Goal: Check status

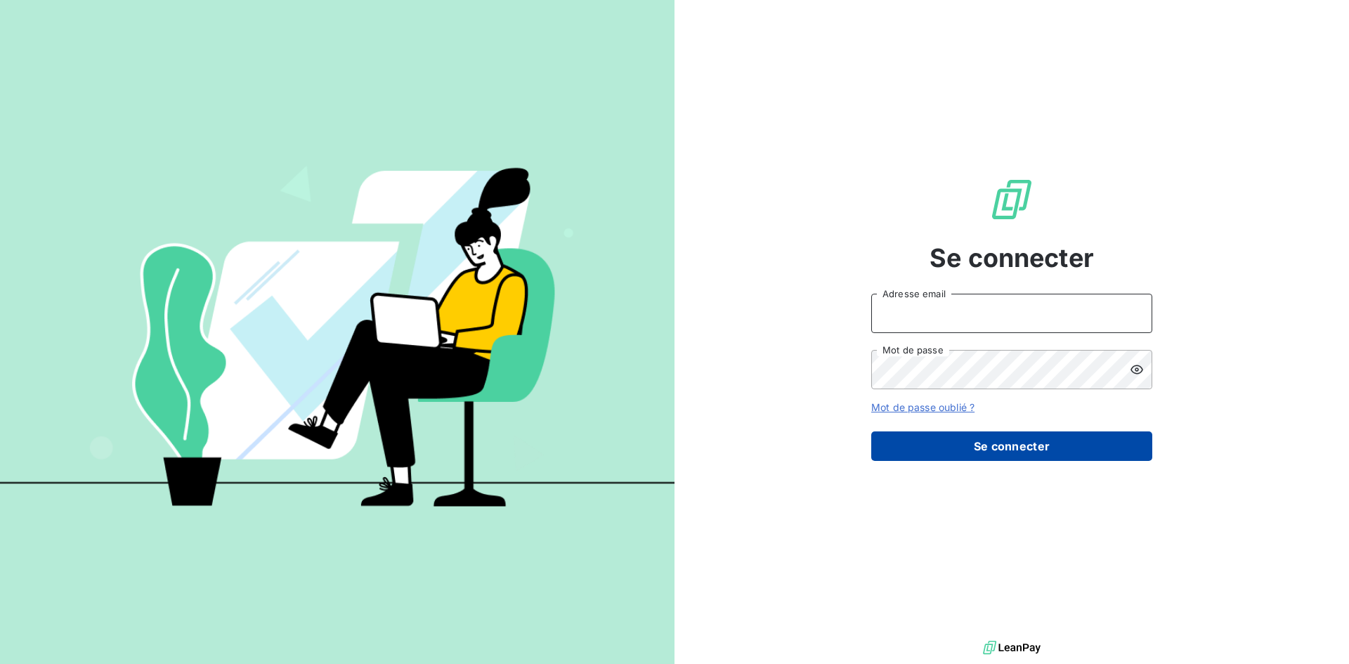
type input "[EMAIL_ADDRESS][DOMAIN_NAME]"
click at [1033, 452] on button "Se connecter" at bounding box center [1011, 446] width 281 height 30
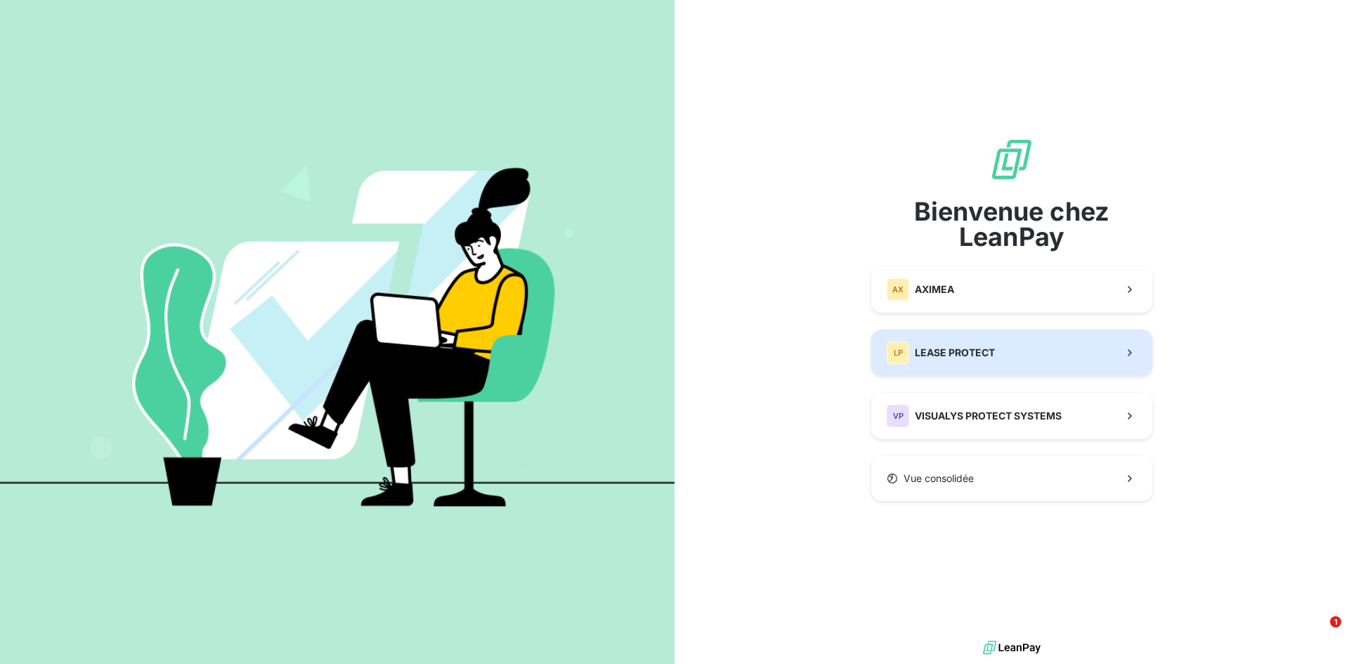
click at [1007, 357] on button "LP LEASE PROTECT" at bounding box center [1011, 352] width 281 height 46
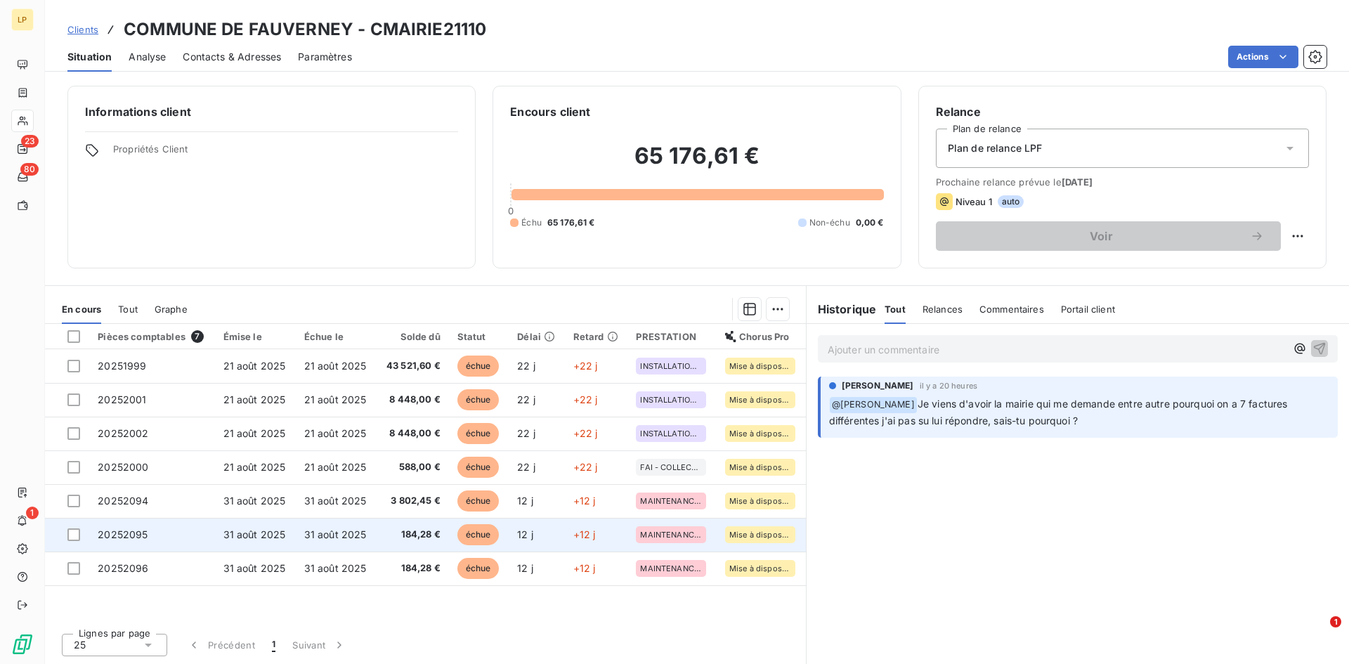
click at [429, 520] on td "184,28 €" at bounding box center [413, 535] width 72 height 34
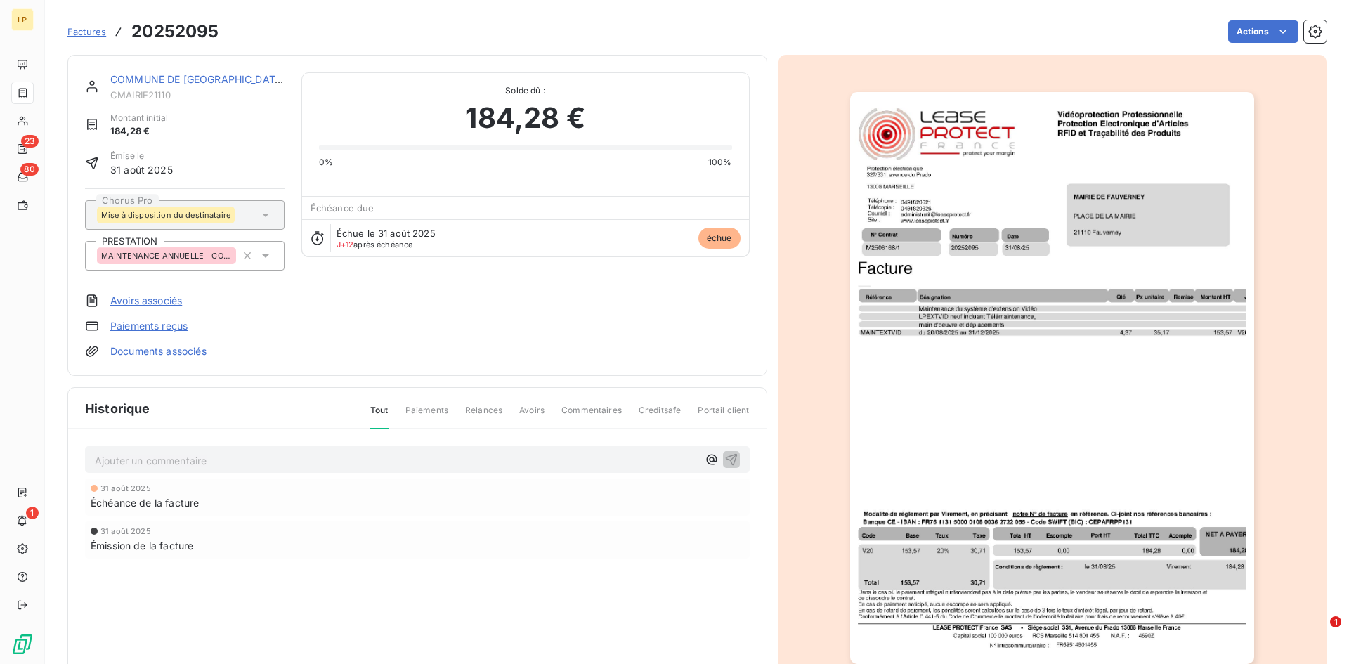
click at [965, 327] on img "button" at bounding box center [1052, 378] width 404 height 572
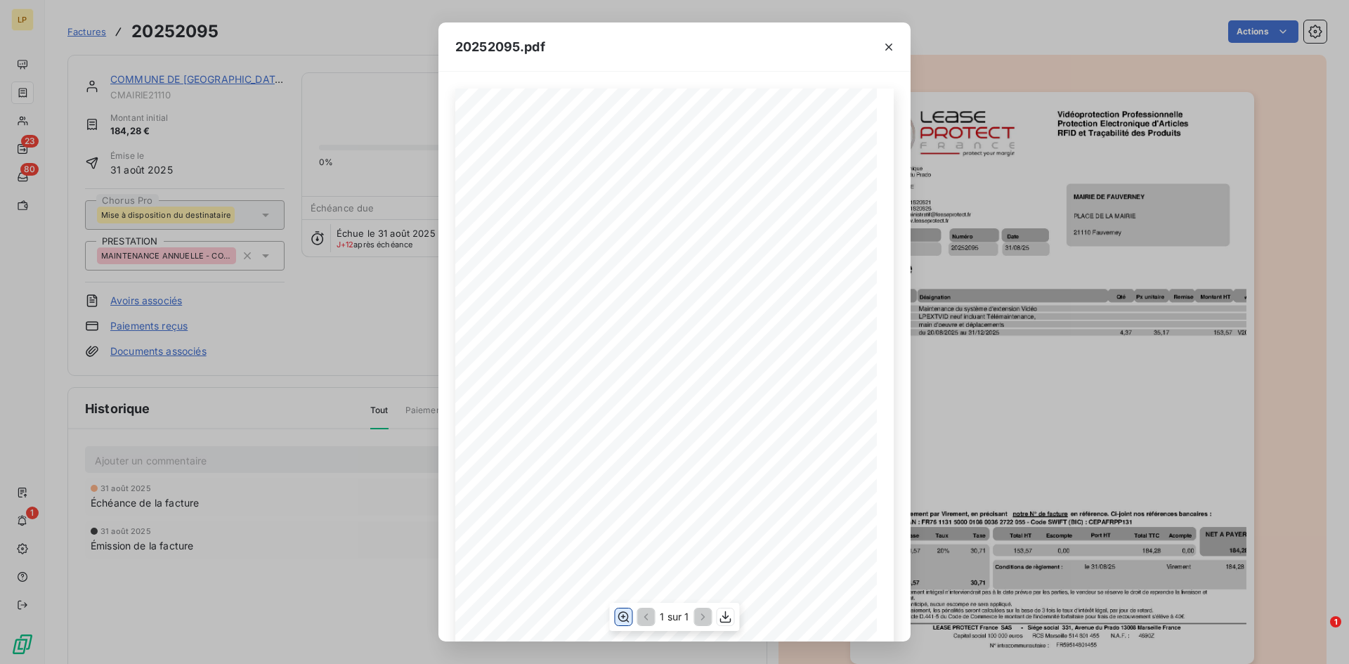
click at [623, 617] on icon "button" at bounding box center [623, 616] width 11 height 11
click at [1023, 317] on div "20252095.pdf N° Contrat Numéro 20252095 [DATE] M2506168/1 Date Protection élect…" at bounding box center [674, 332] width 1349 height 664
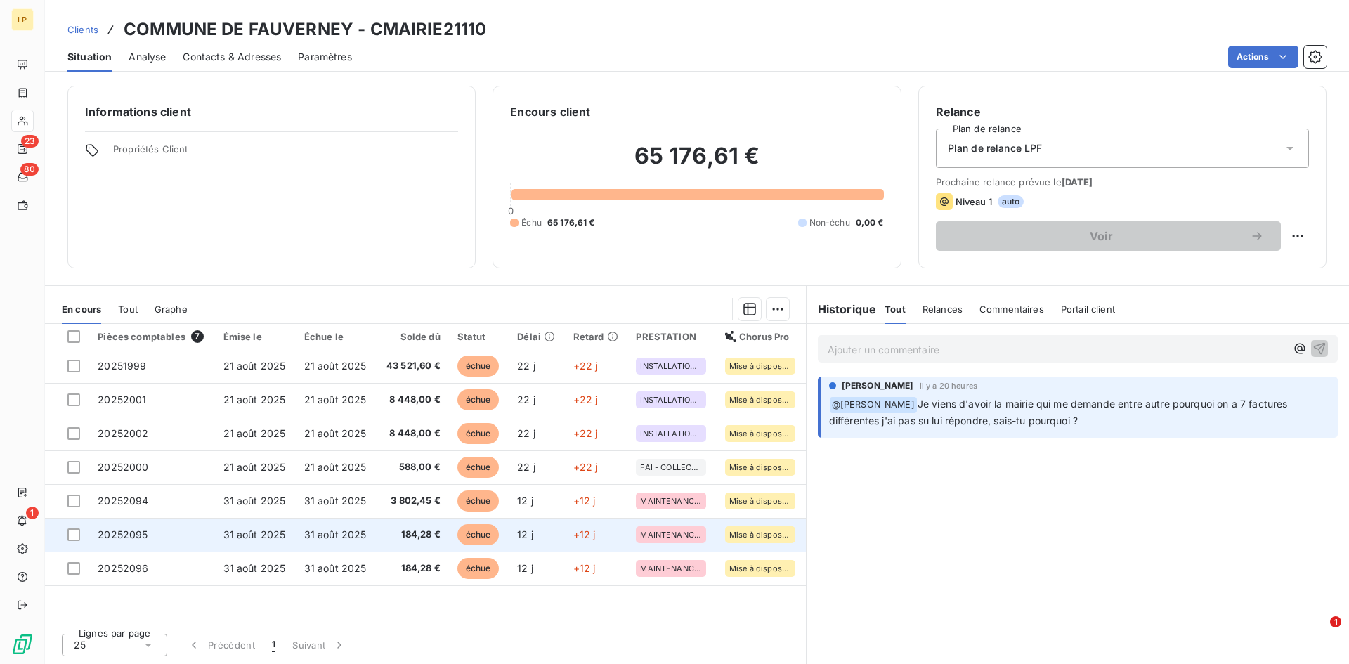
click at [394, 537] on span "184,28 €" at bounding box center [412, 535] width 55 height 14
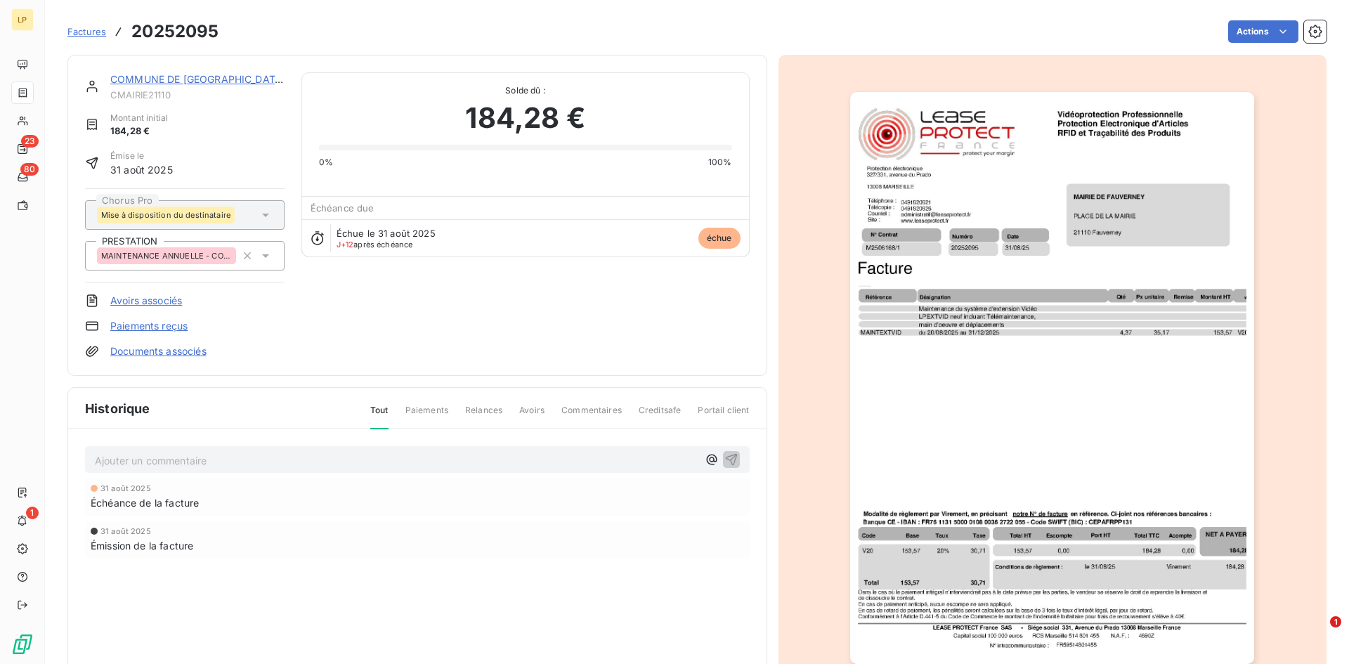
click at [174, 79] on link "COMMUNE DE [GEOGRAPHIC_DATA]" at bounding box center [197, 79] width 175 height 12
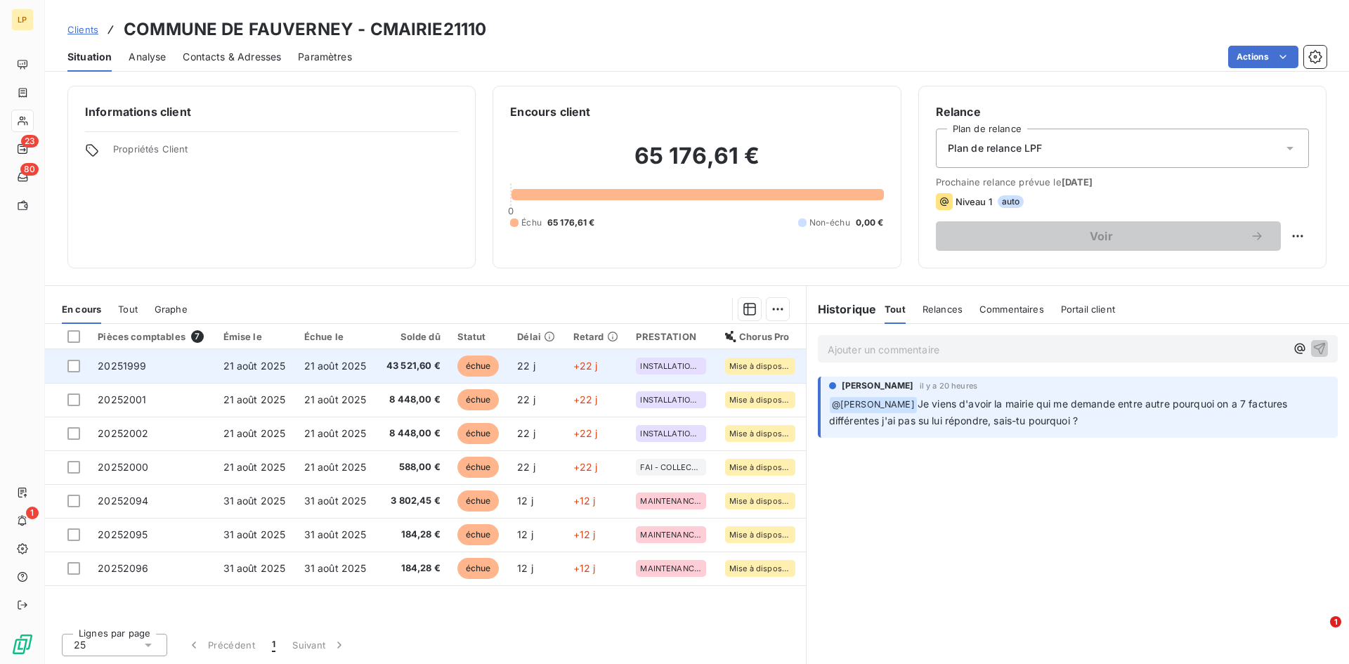
click at [364, 374] on td "21 août 2025" at bounding box center [336, 366] width 81 height 34
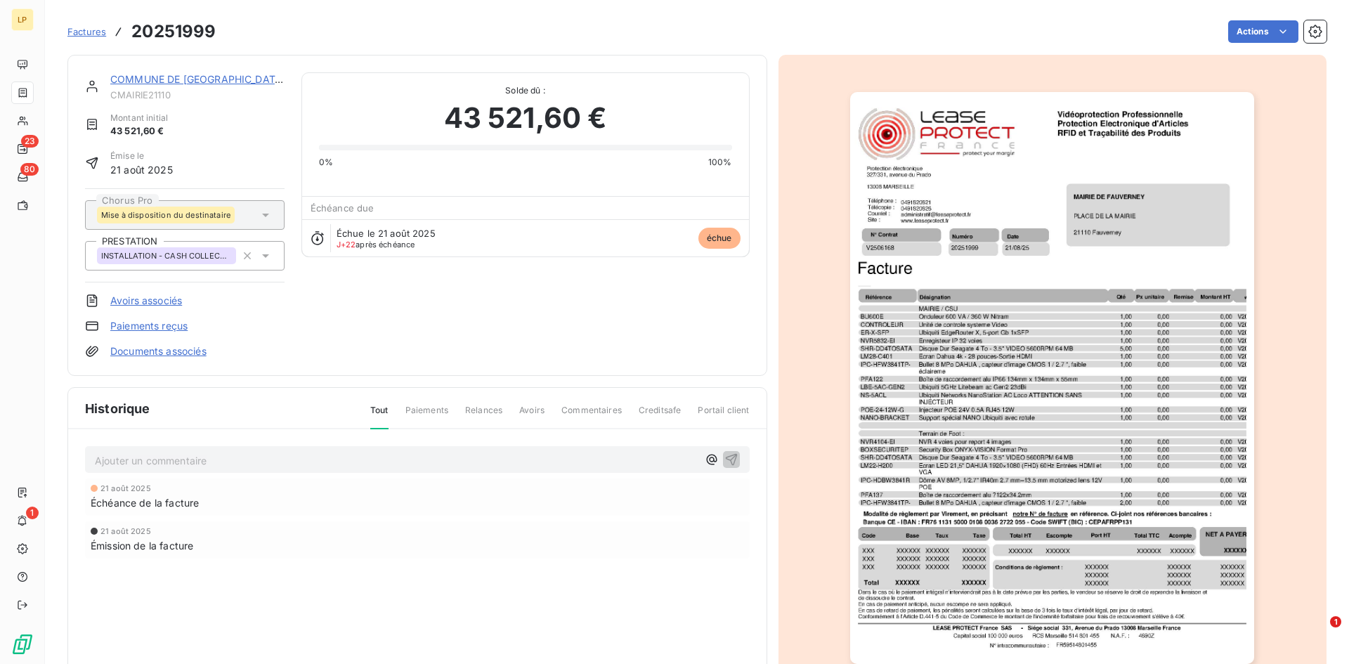
click at [214, 72] on div "COMMUNE DE FAUVERNEY CMAIRIE21110 Montant initial 43 521,60 € Émise le [DATE] C…" at bounding box center [417, 215] width 700 height 321
click at [216, 77] on link "COMMUNE DE [GEOGRAPHIC_DATA]" at bounding box center [197, 79] width 175 height 12
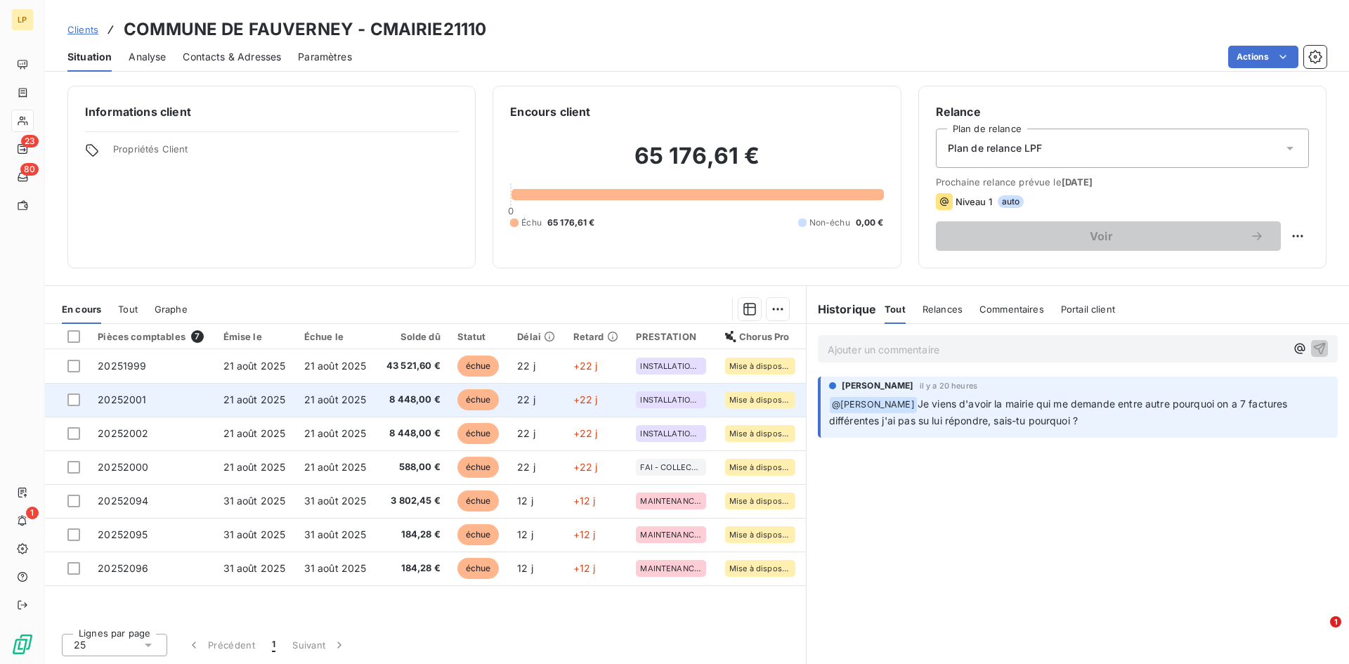
click at [377, 393] on td "8 448,00 €" at bounding box center [413, 400] width 72 height 34
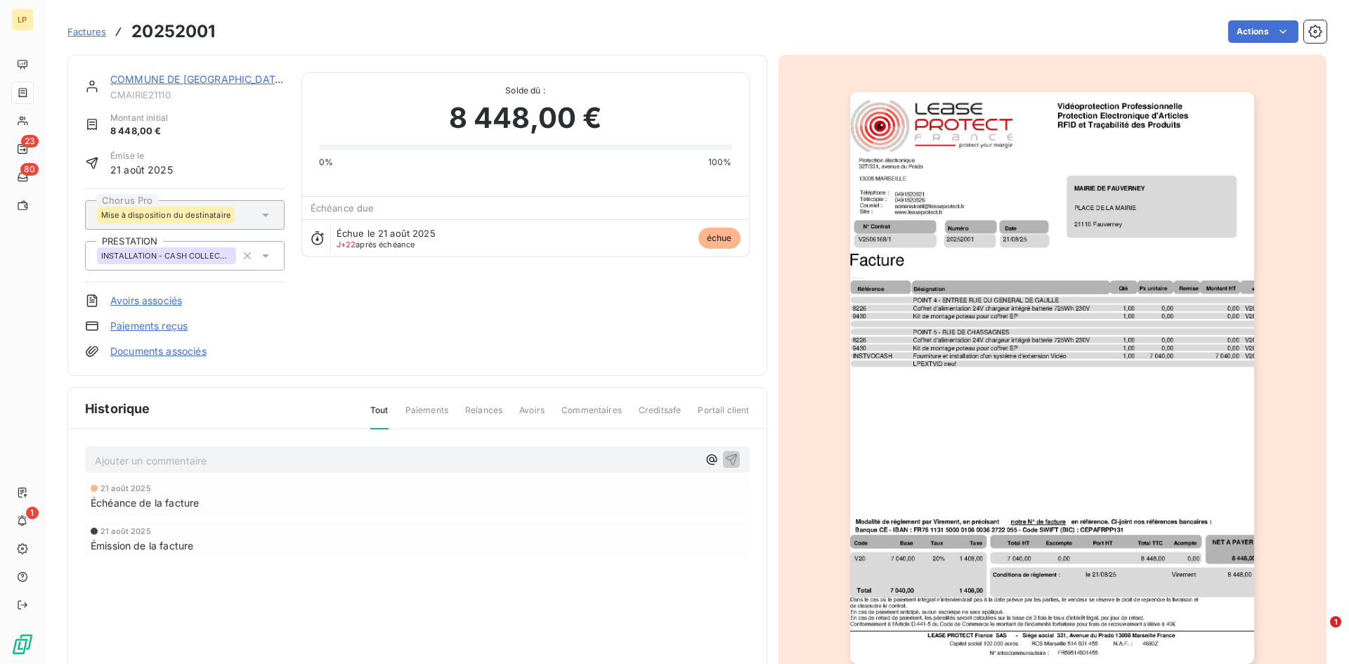
click at [184, 79] on link "COMMUNE DE [GEOGRAPHIC_DATA]" at bounding box center [197, 79] width 175 height 12
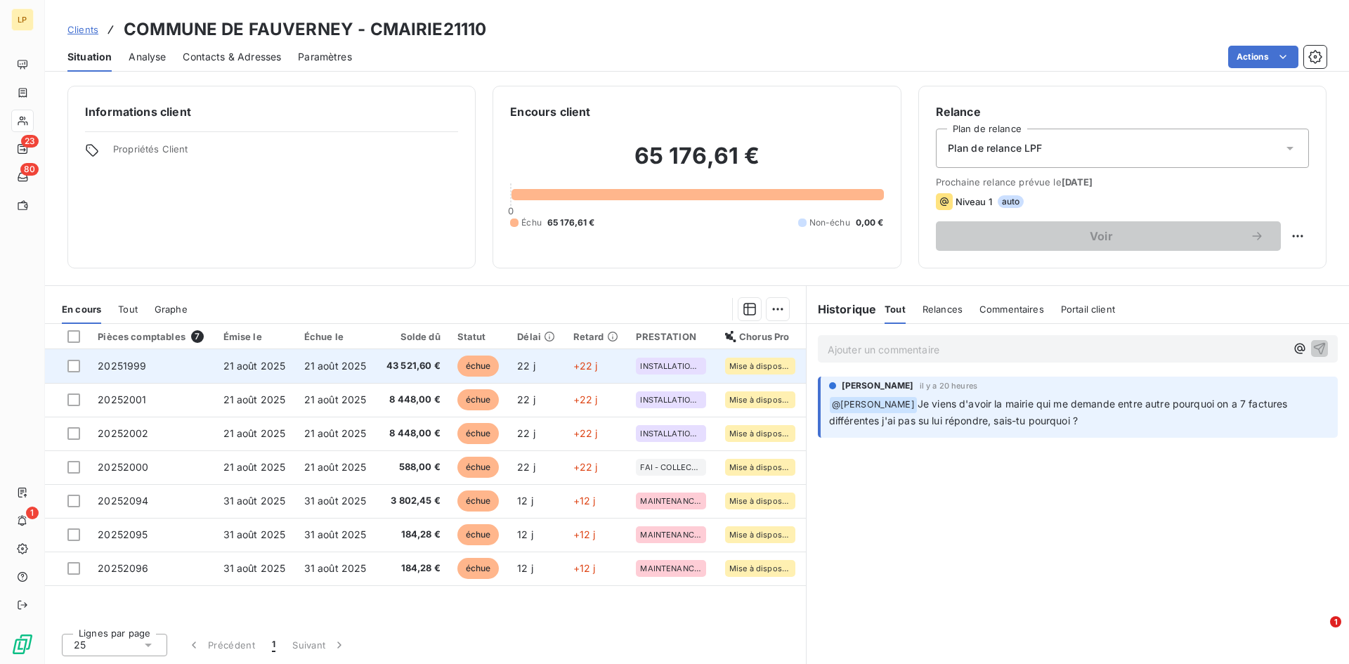
click at [364, 372] on td "21 août 2025" at bounding box center [336, 366] width 81 height 34
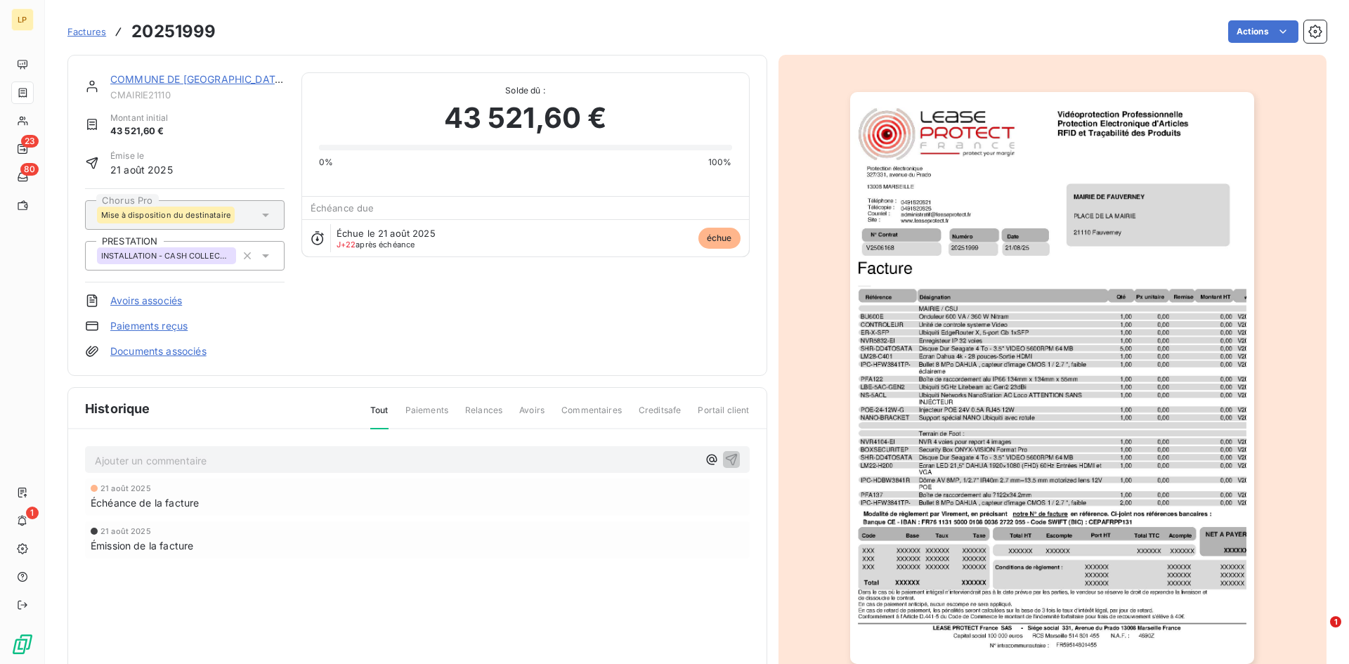
click at [167, 81] on link "COMMUNE DE [GEOGRAPHIC_DATA]" at bounding box center [197, 79] width 175 height 12
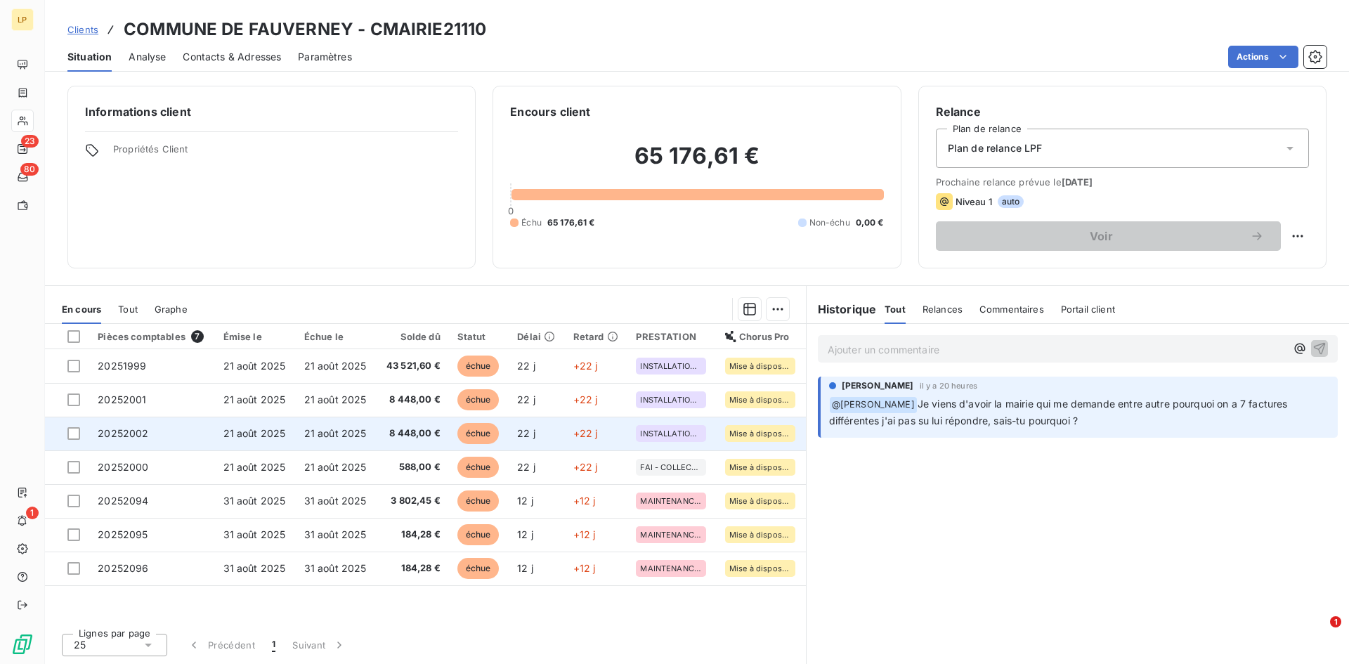
click at [417, 431] on span "8 448,00 €" at bounding box center [412, 433] width 55 height 14
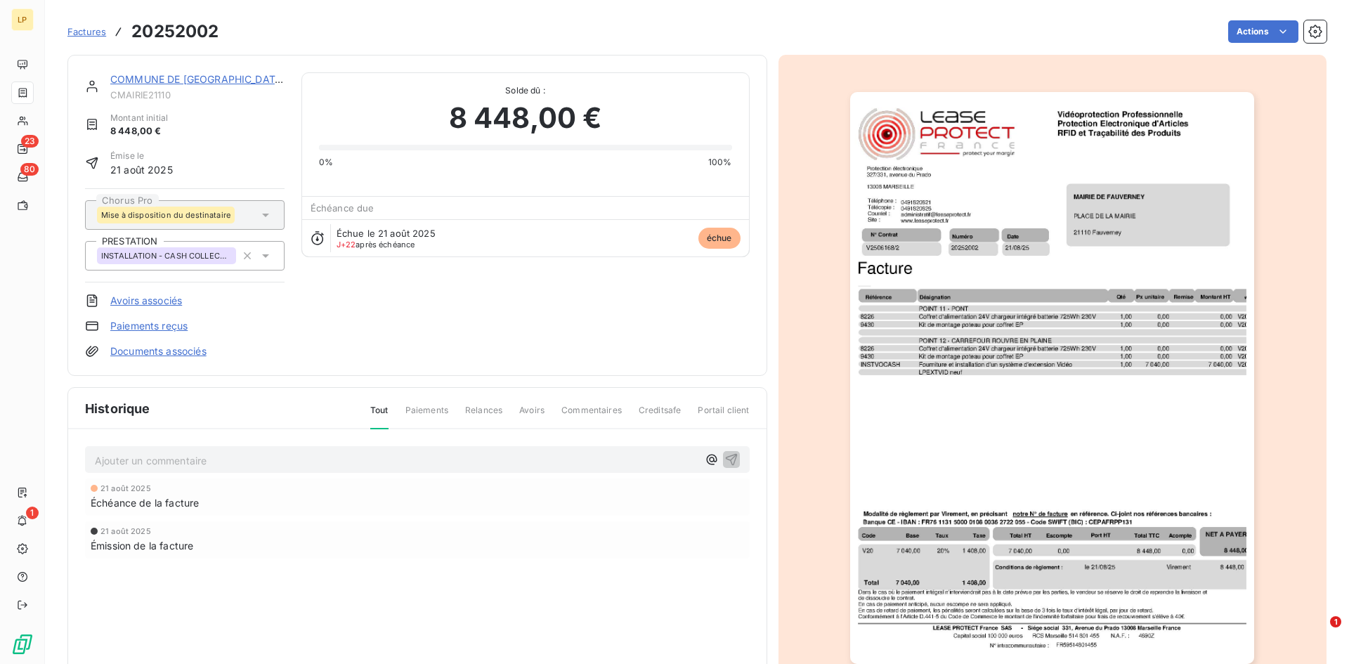
click at [196, 77] on link "COMMUNE DE [GEOGRAPHIC_DATA]" at bounding box center [197, 79] width 175 height 12
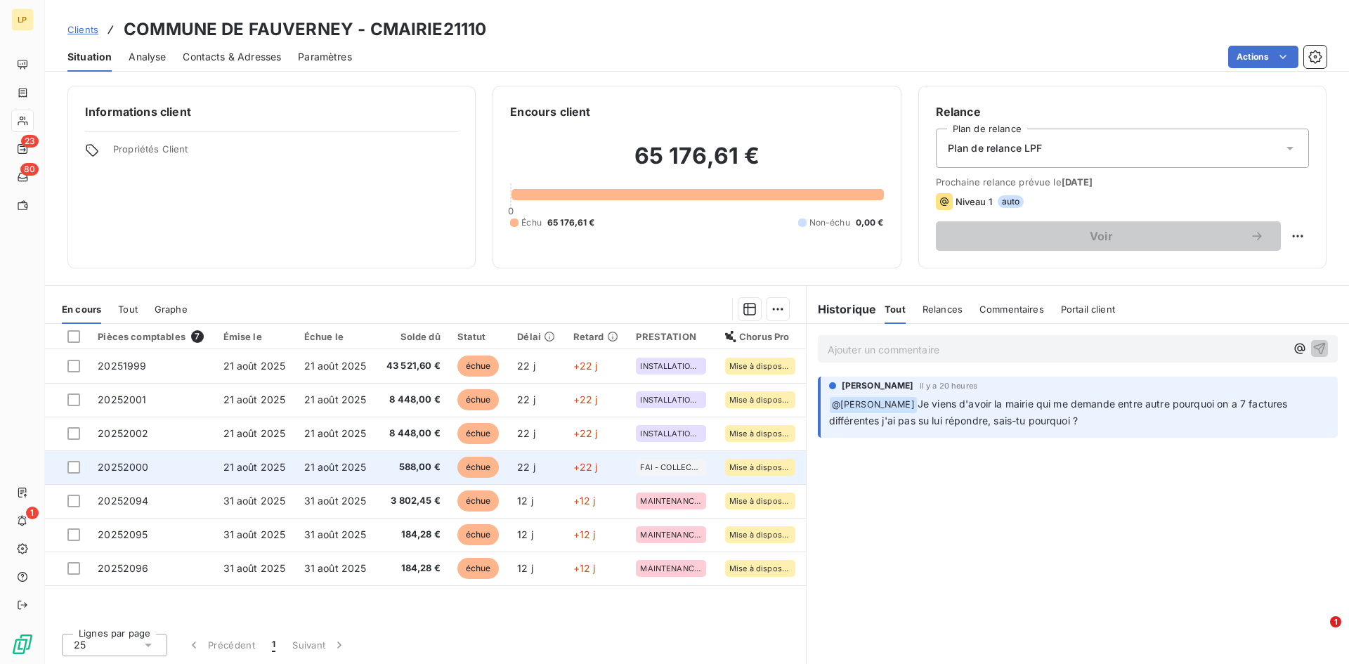
click at [410, 467] on span "588,00 €" at bounding box center [412, 467] width 55 height 14
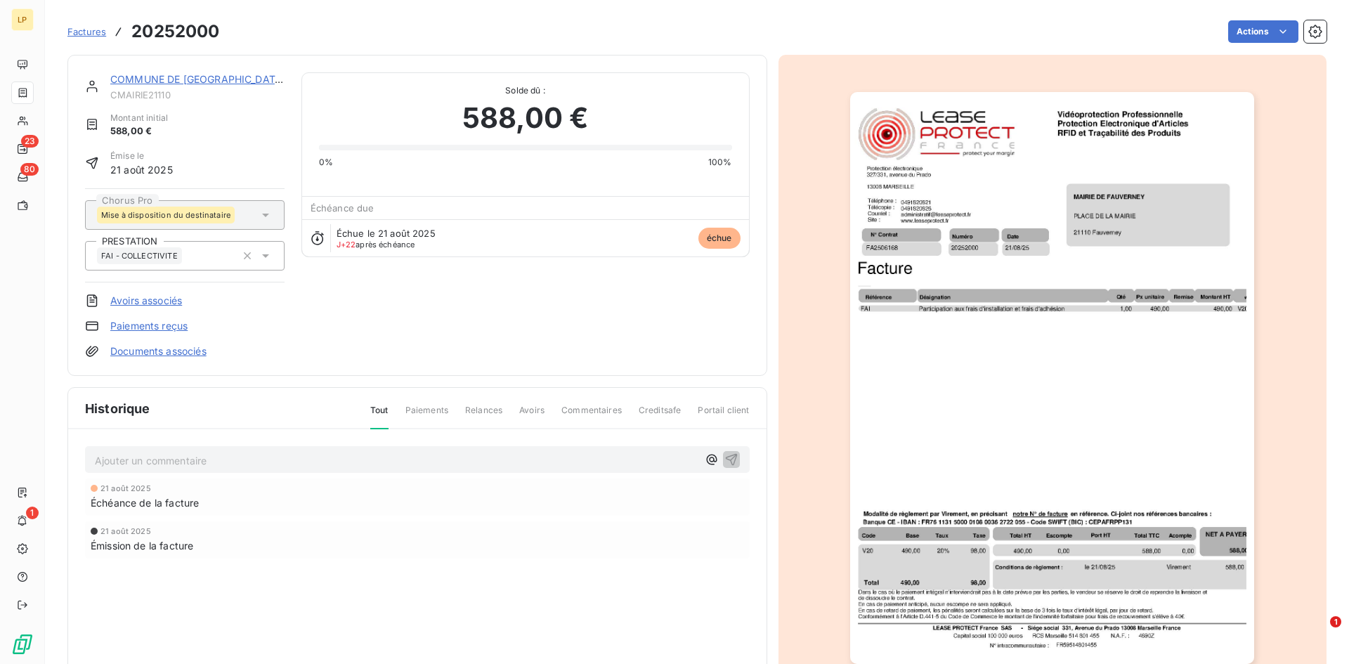
click at [174, 79] on link "COMMUNE DE [GEOGRAPHIC_DATA]" at bounding box center [197, 79] width 175 height 12
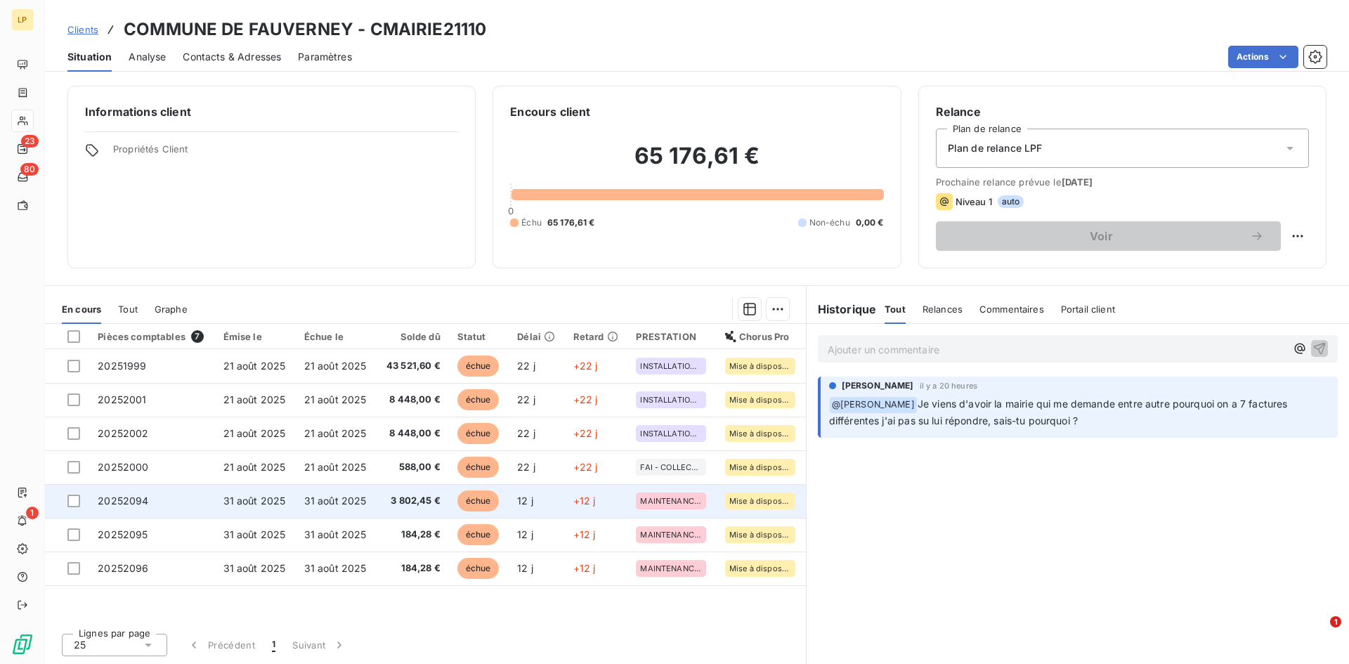
click at [414, 509] on td "3 802,45 €" at bounding box center [413, 501] width 72 height 34
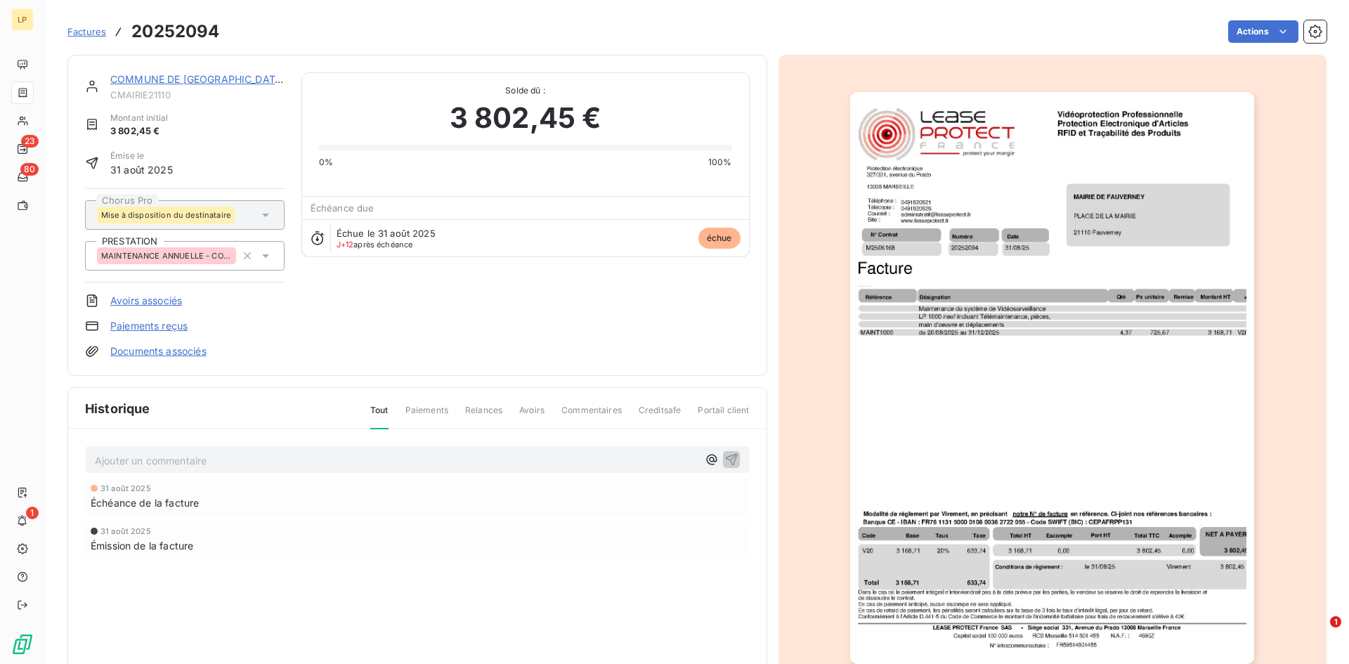
click at [209, 74] on link "COMMUNE DE [GEOGRAPHIC_DATA]" at bounding box center [197, 79] width 175 height 12
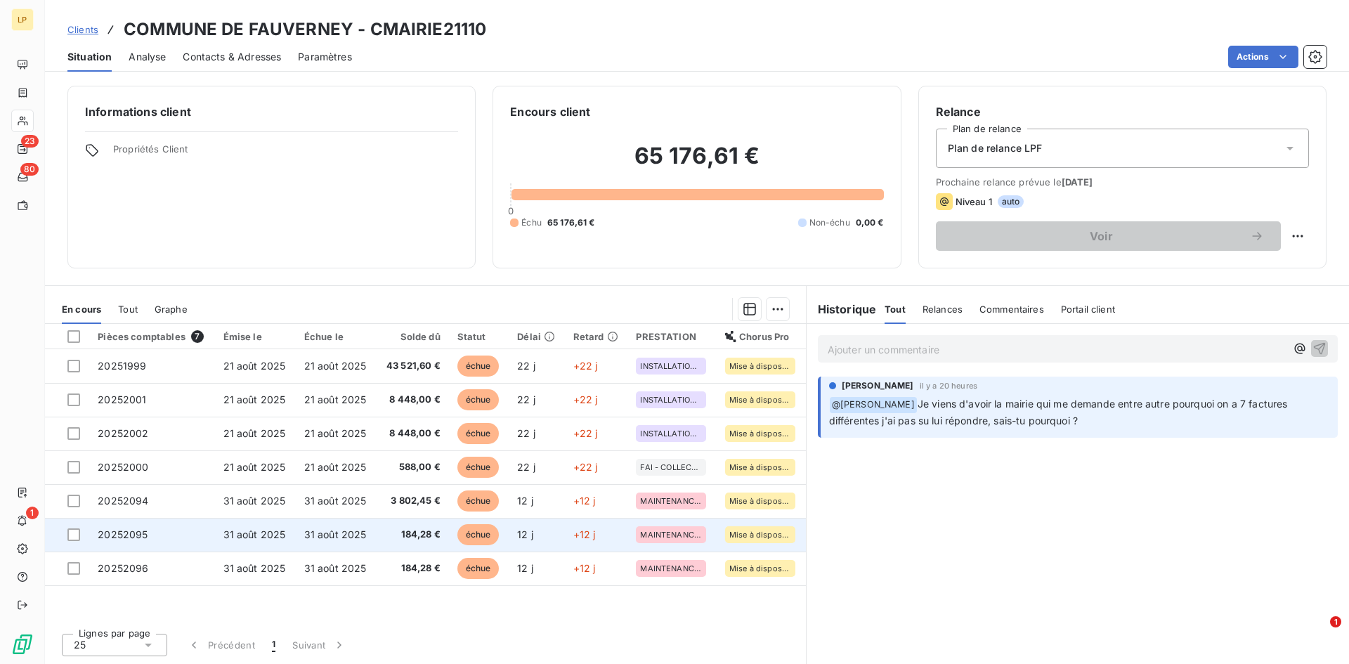
click at [435, 533] on span "184,28 €" at bounding box center [412, 535] width 55 height 14
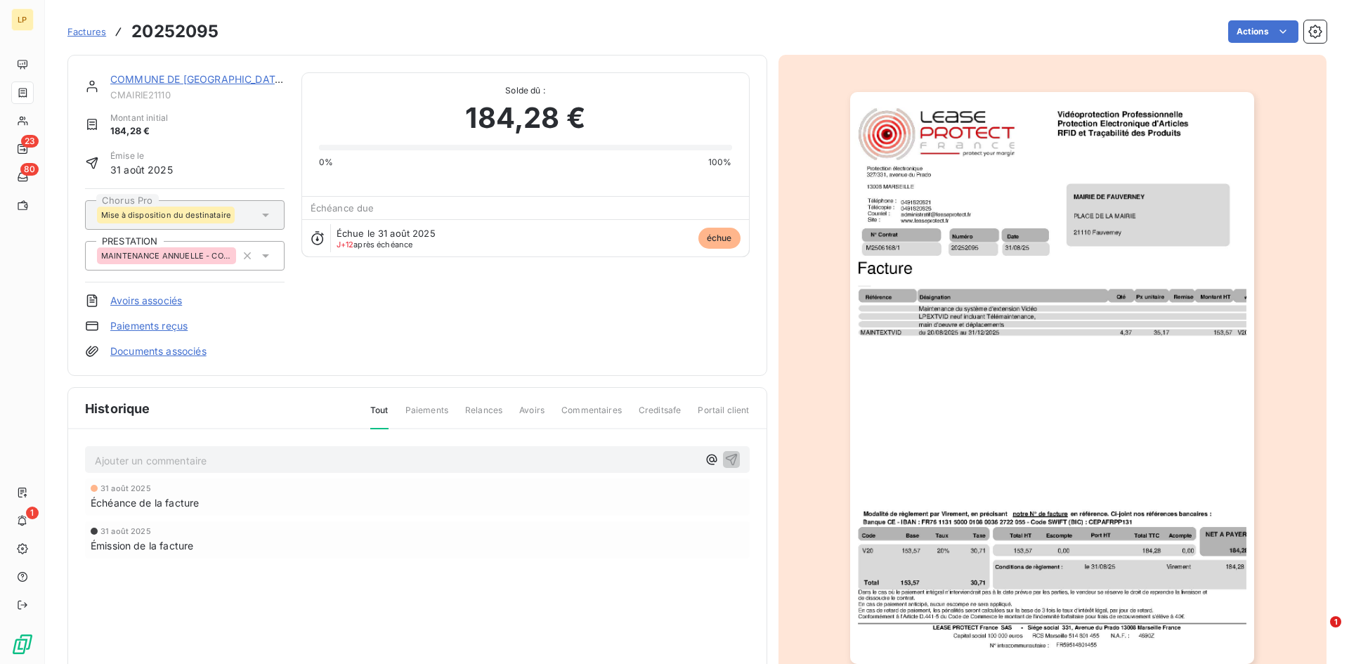
click at [161, 65] on div "COMMUNE DE FAUVERNEY CMAIRIE21110 Montant initial 184,28 € Émise le [DATE] Chor…" at bounding box center [417, 215] width 700 height 321
click at [161, 79] on link "COMMUNE DE [GEOGRAPHIC_DATA]" at bounding box center [197, 79] width 175 height 12
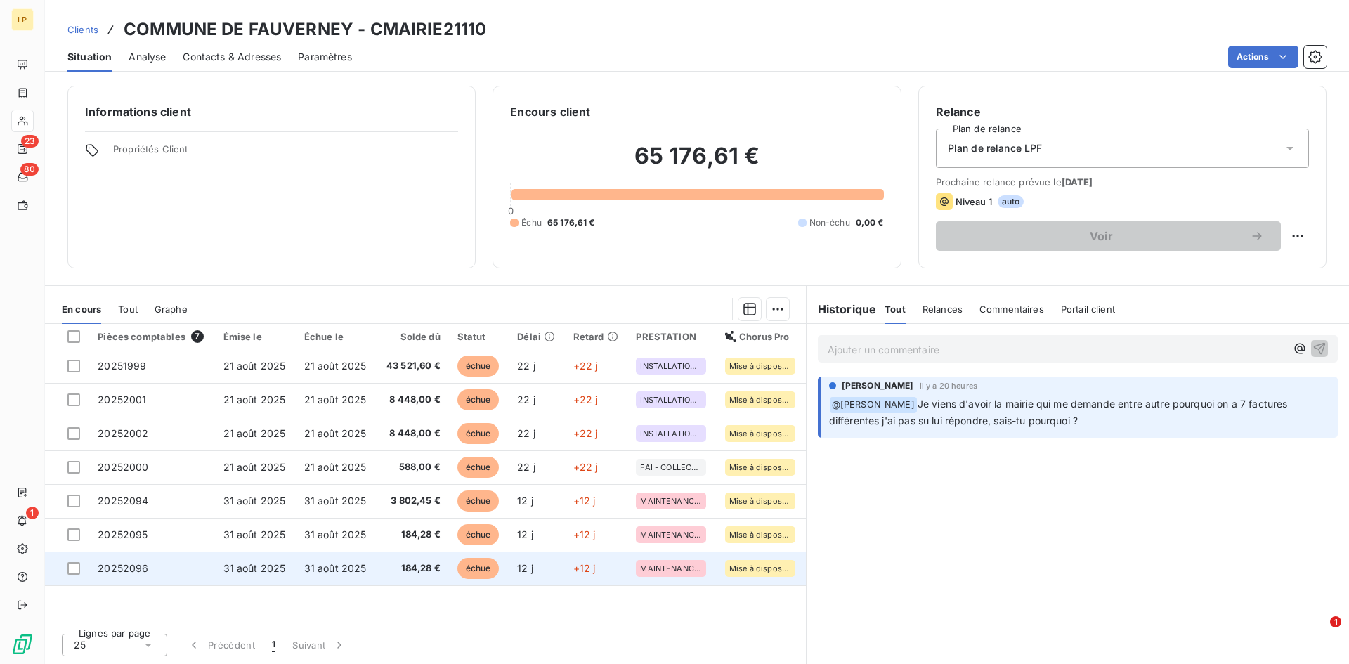
click at [359, 563] on span "31 août 2025" at bounding box center [335, 568] width 63 height 12
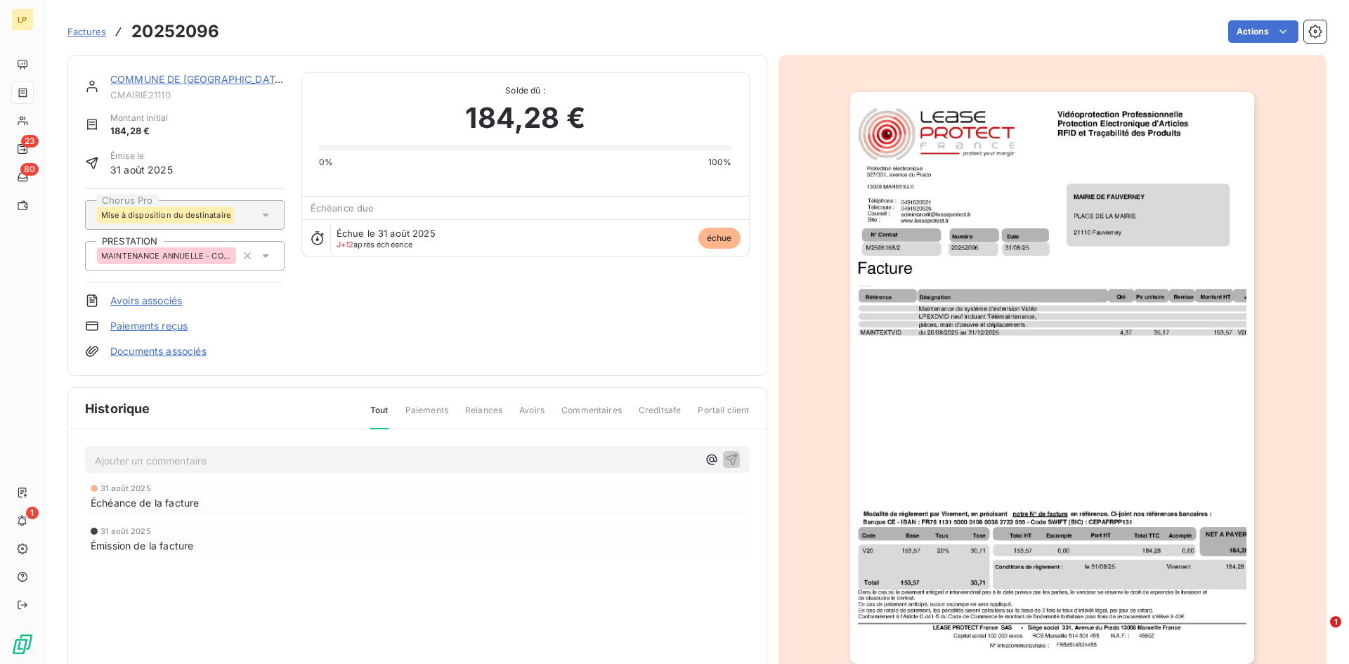
click at [141, 75] on link "COMMUNE DE [GEOGRAPHIC_DATA]" at bounding box center [197, 79] width 175 height 12
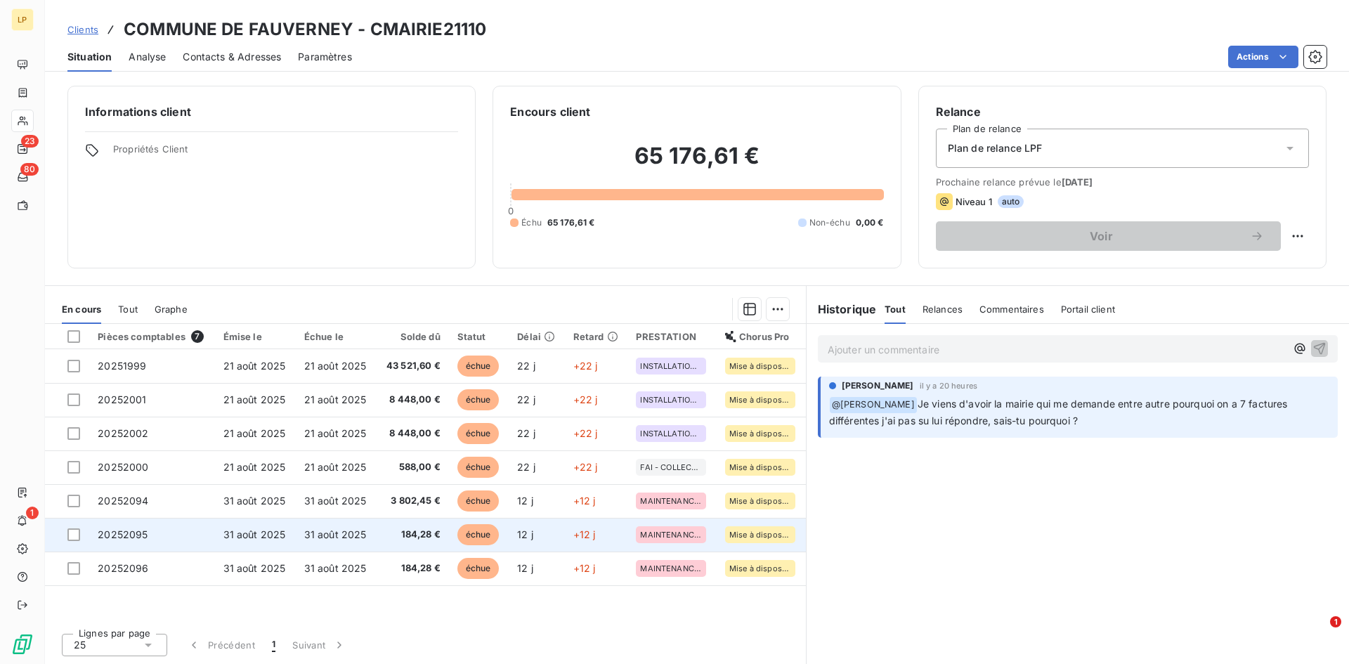
click at [325, 546] on td "31 août 2025" at bounding box center [336, 535] width 81 height 34
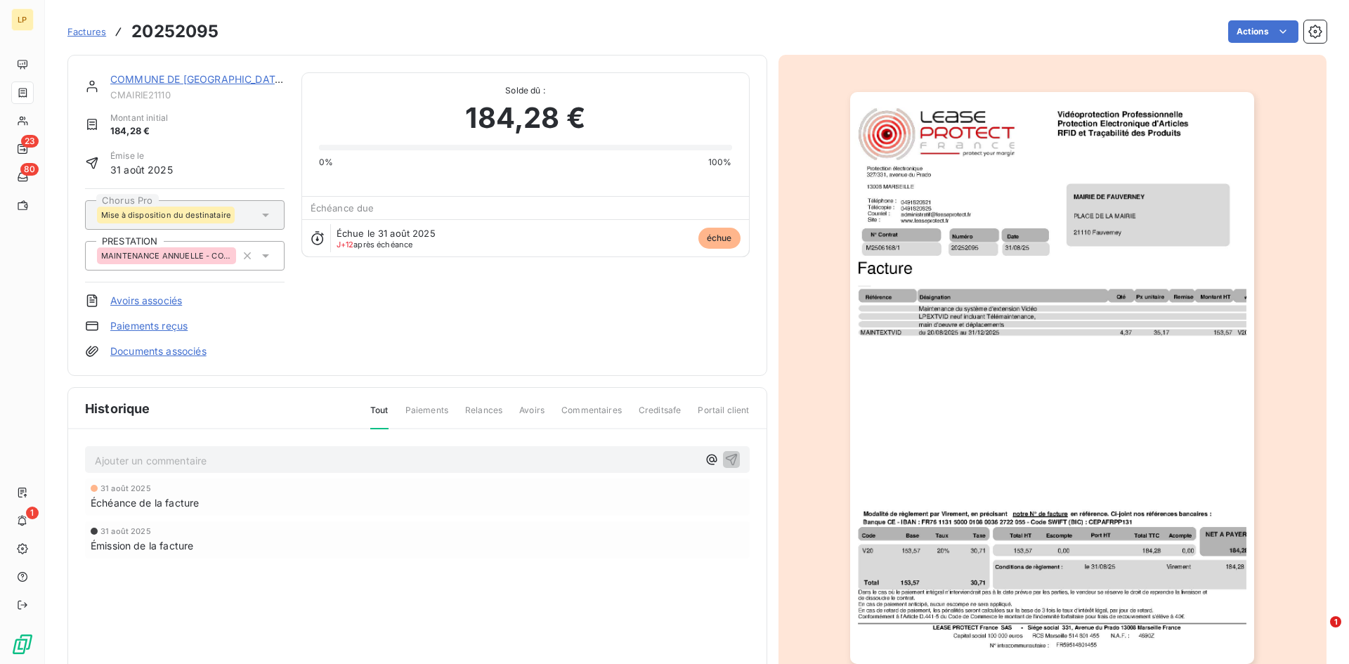
click at [147, 79] on link "COMMUNE DE [GEOGRAPHIC_DATA]" at bounding box center [197, 79] width 175 height 12
